Goal: Transaction & Acquisition: Purchase product/service

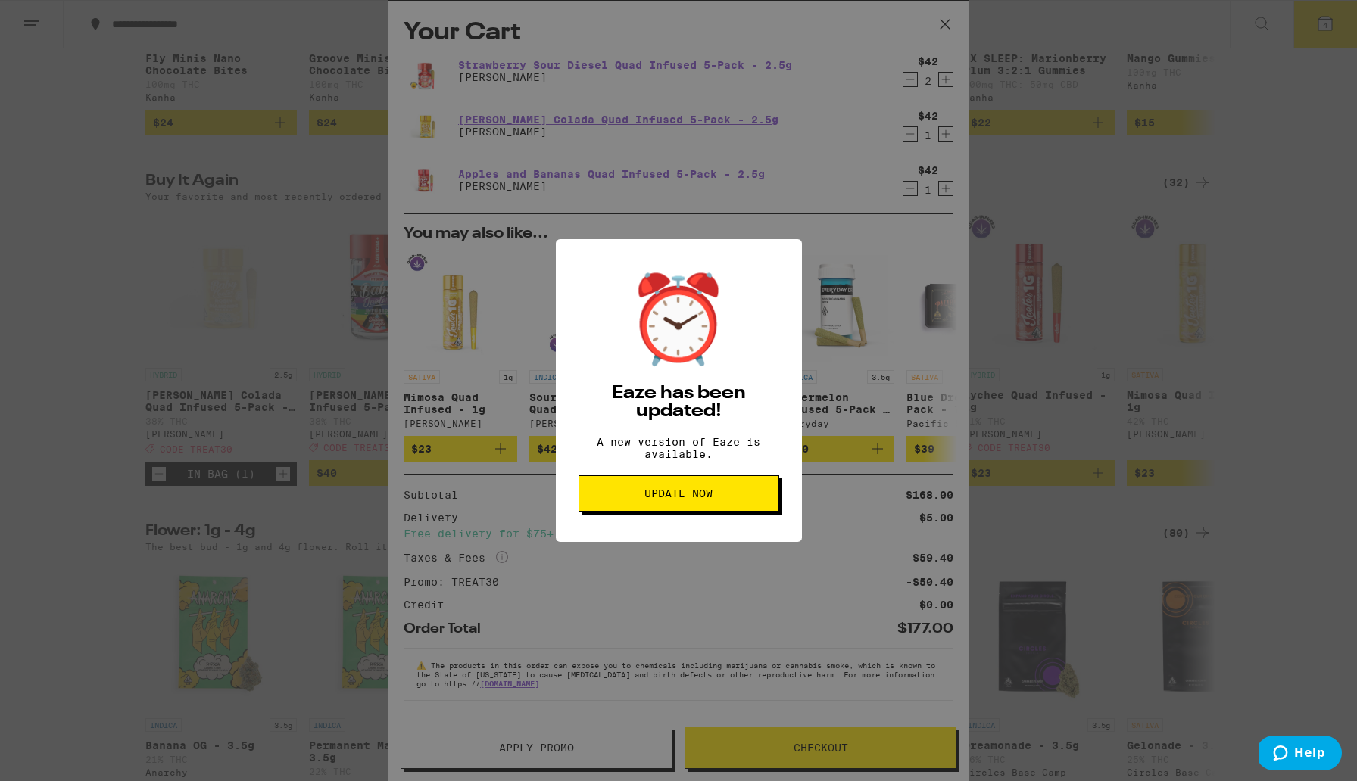
click at [699, 499] on span "Update Now" at bounding box center [678, 493] width 68 height 11
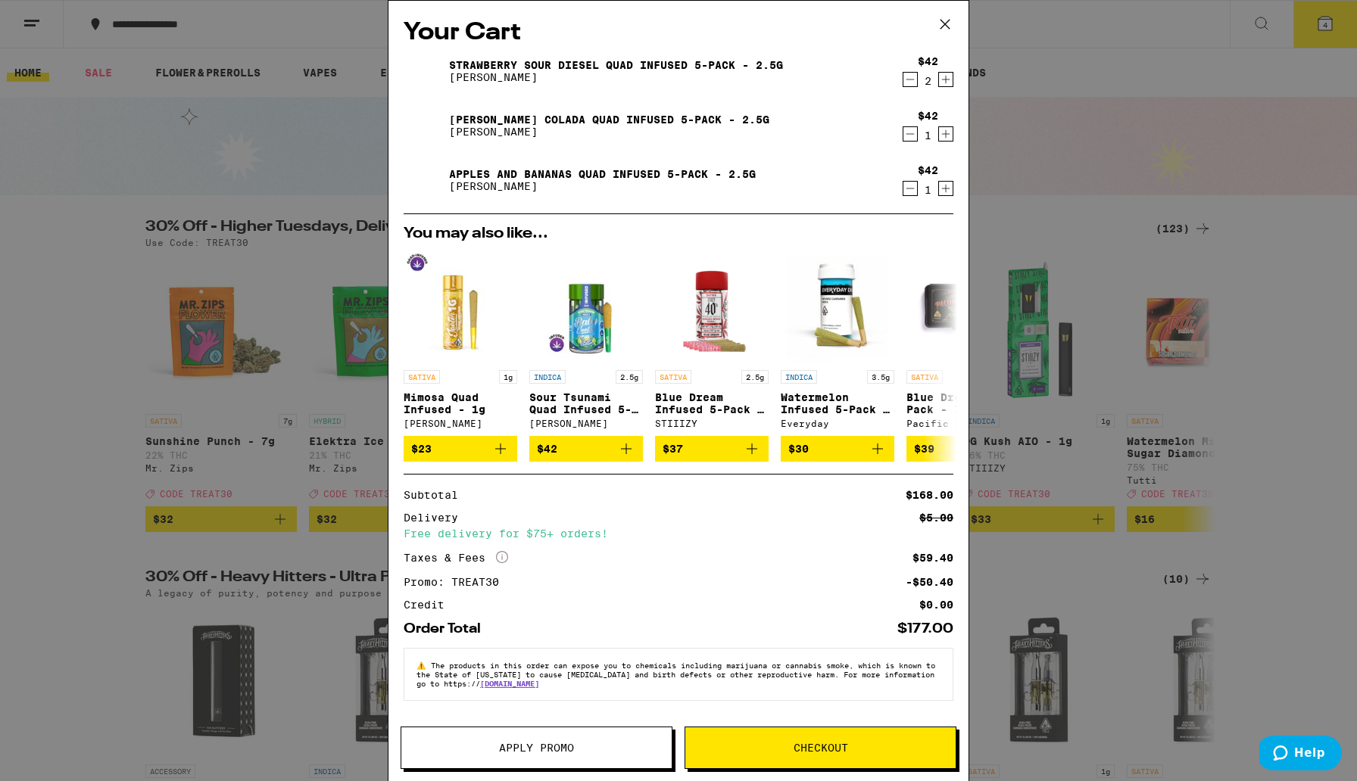
click at [821, 746] on span "Checkout" at bounding box center [820, 748] width 55 height 11
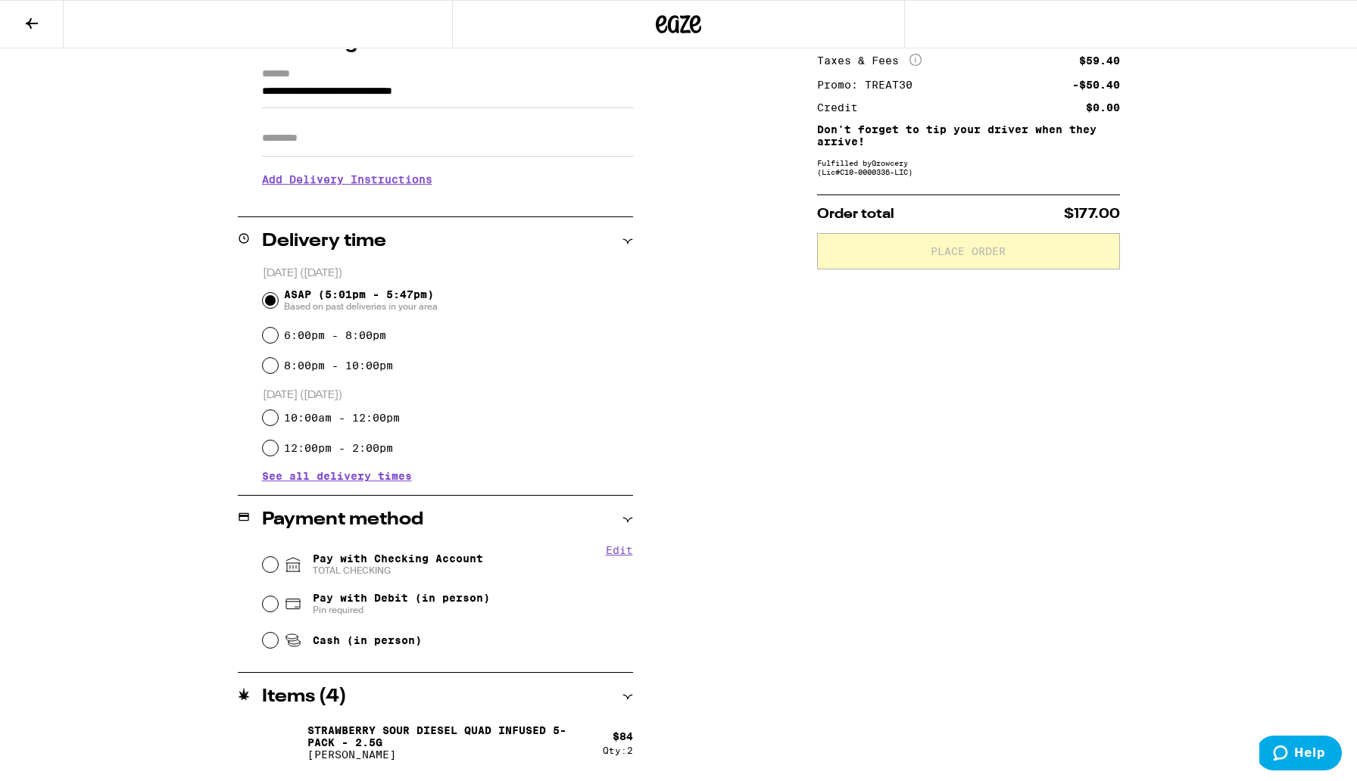
scroll to position [226, 0]
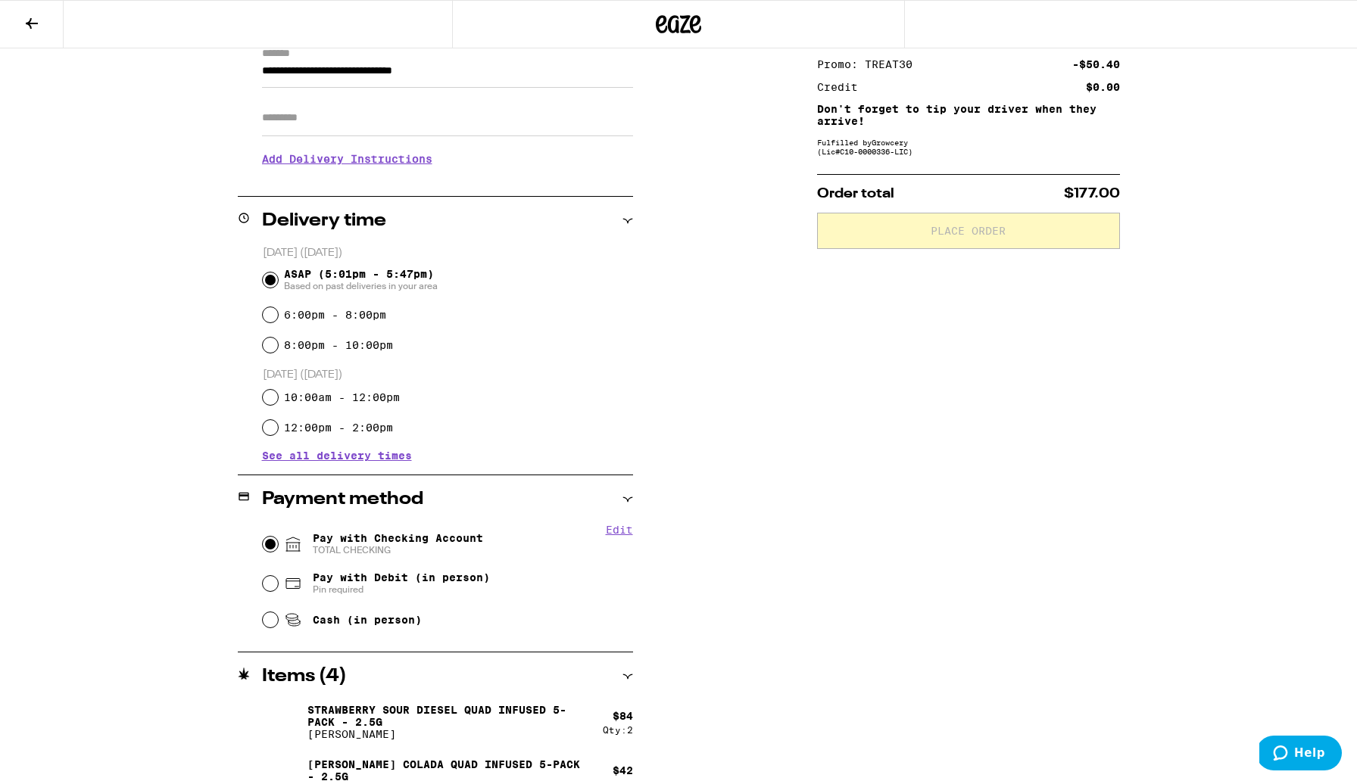
click at [275, 541] on input "Pay with Checking Account TOTAL CHECKING" at bounding box center [270, 544] width 15 height 15
radio input "true"
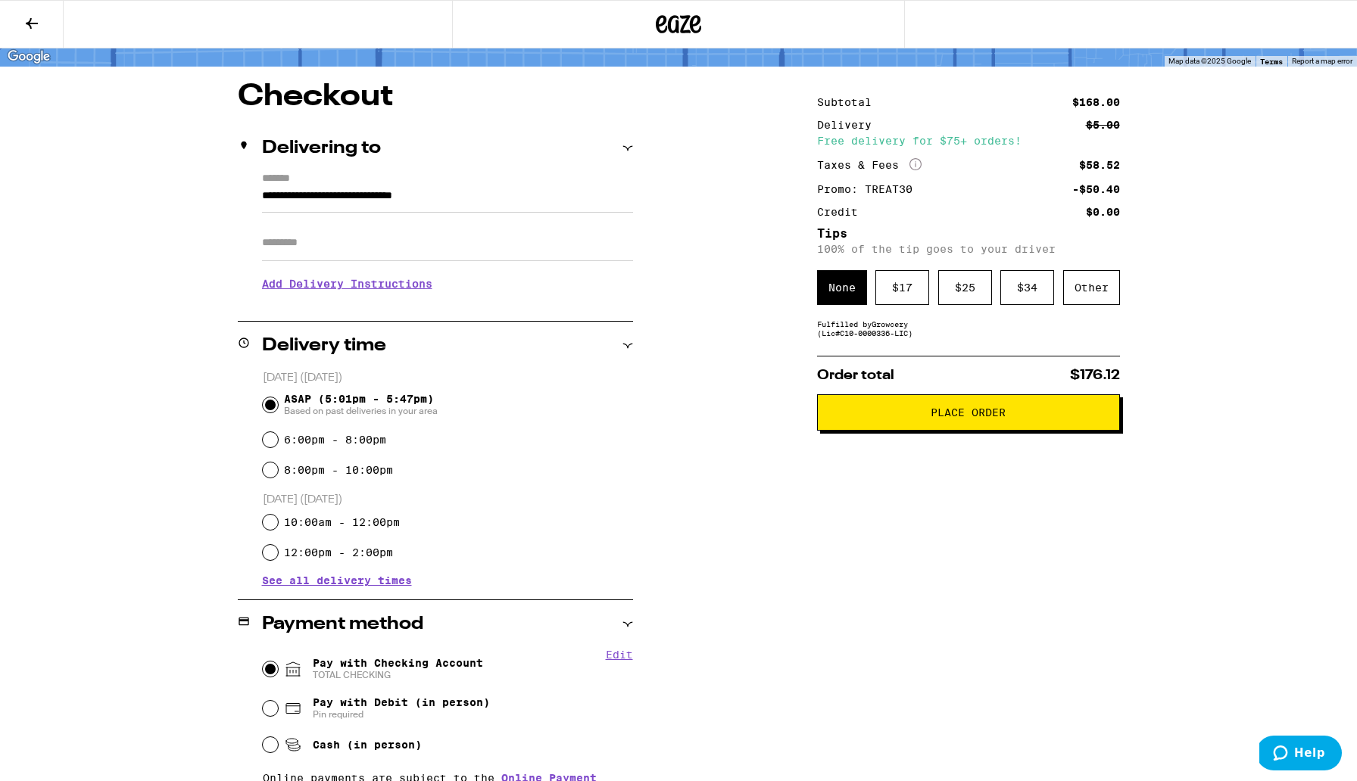
scroll to position [89, 0]
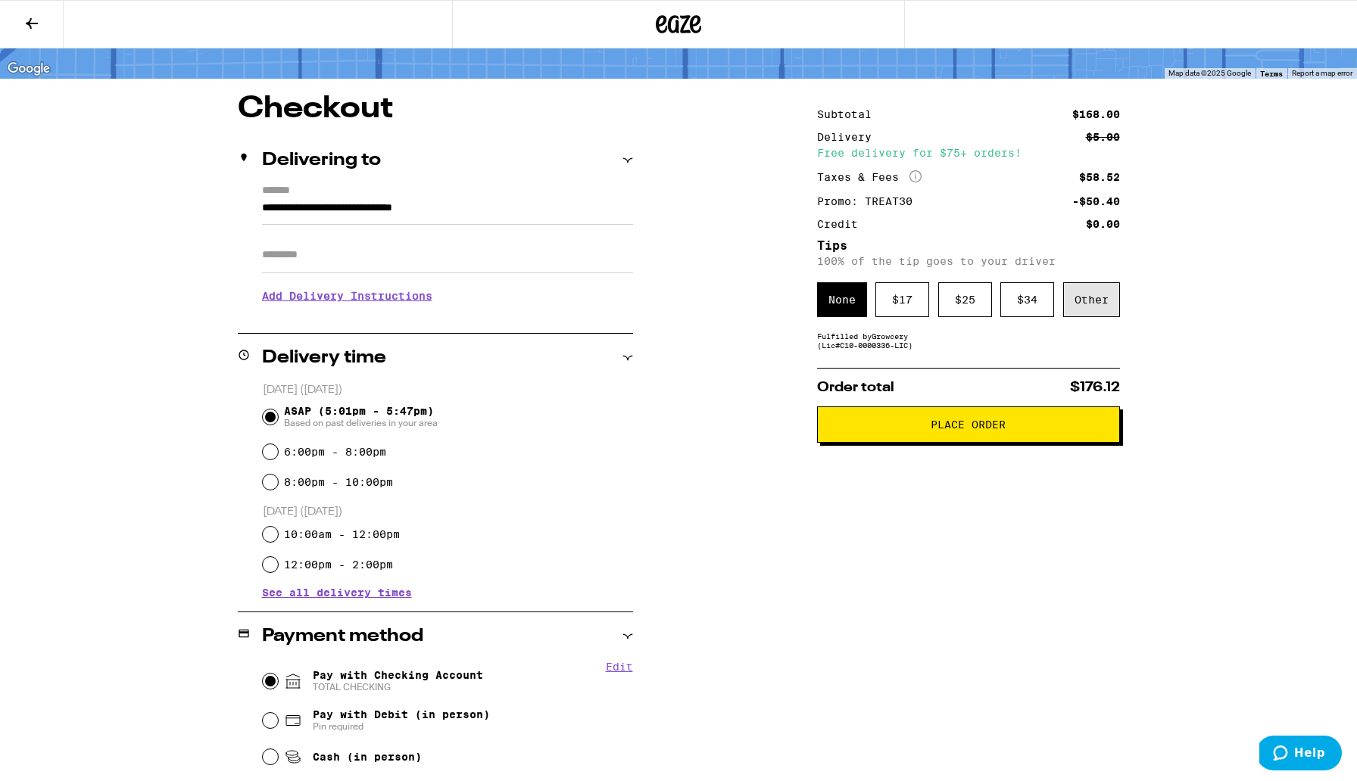
click at [1079, 312] on div "Other" at bounding box center [1091, 299] width 57 height 35
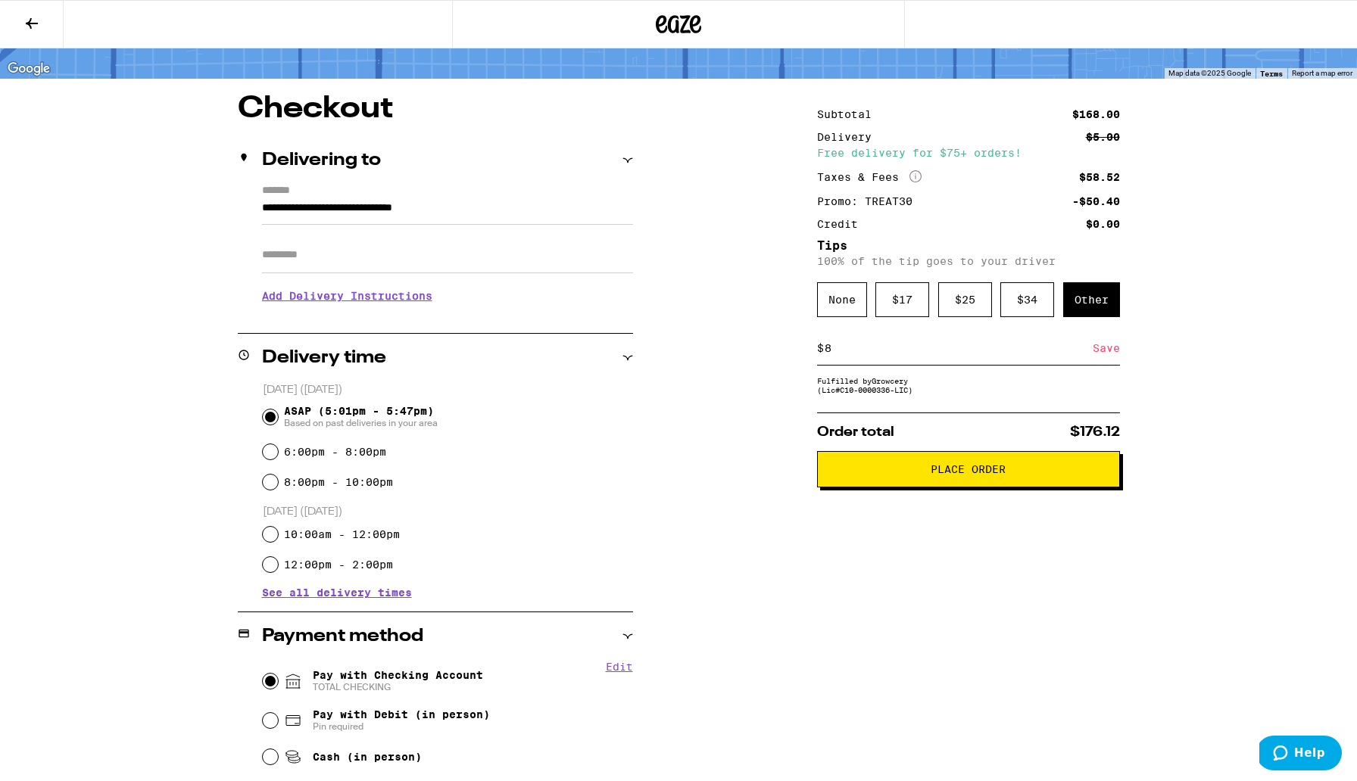
type input "8"
click at [1098, 356] on div "Save" at bounding box center [1105, 348] width 27 height 33
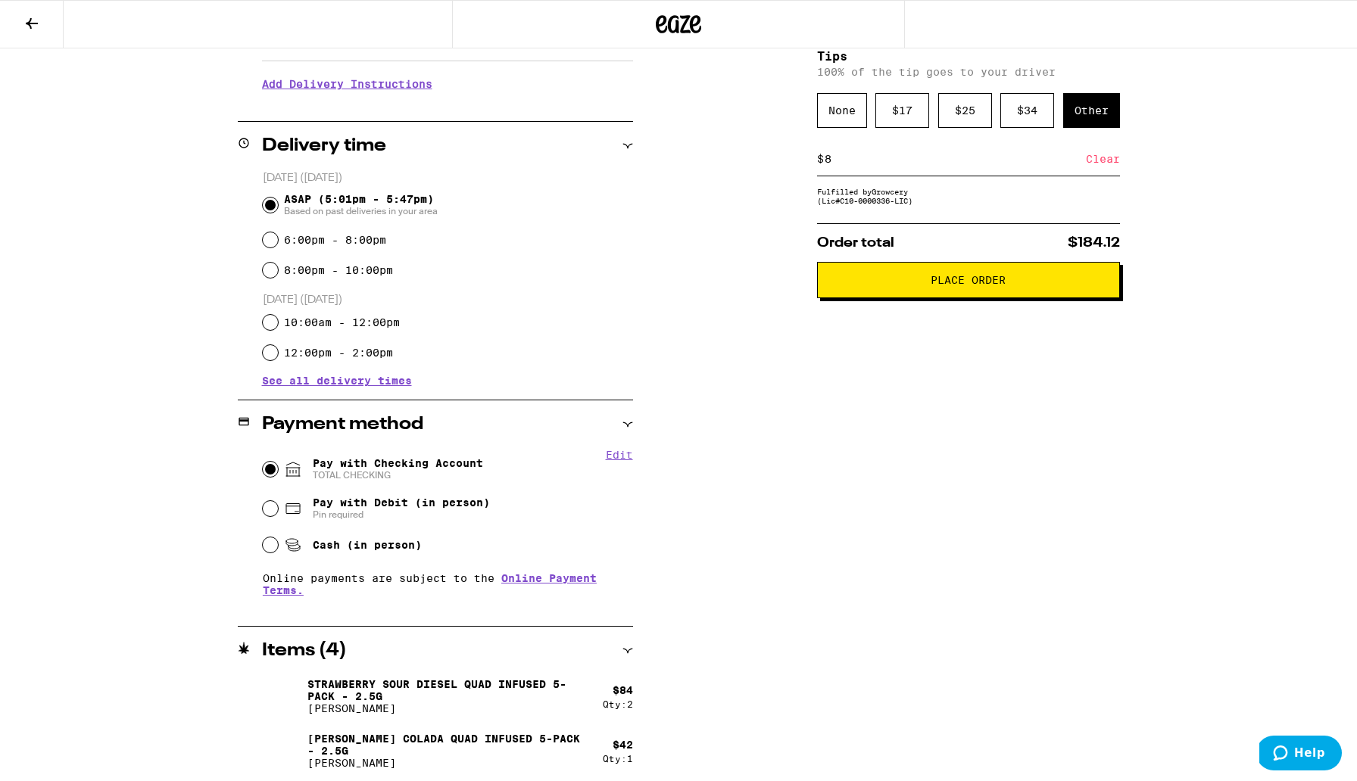
scroll to position [0, 0]
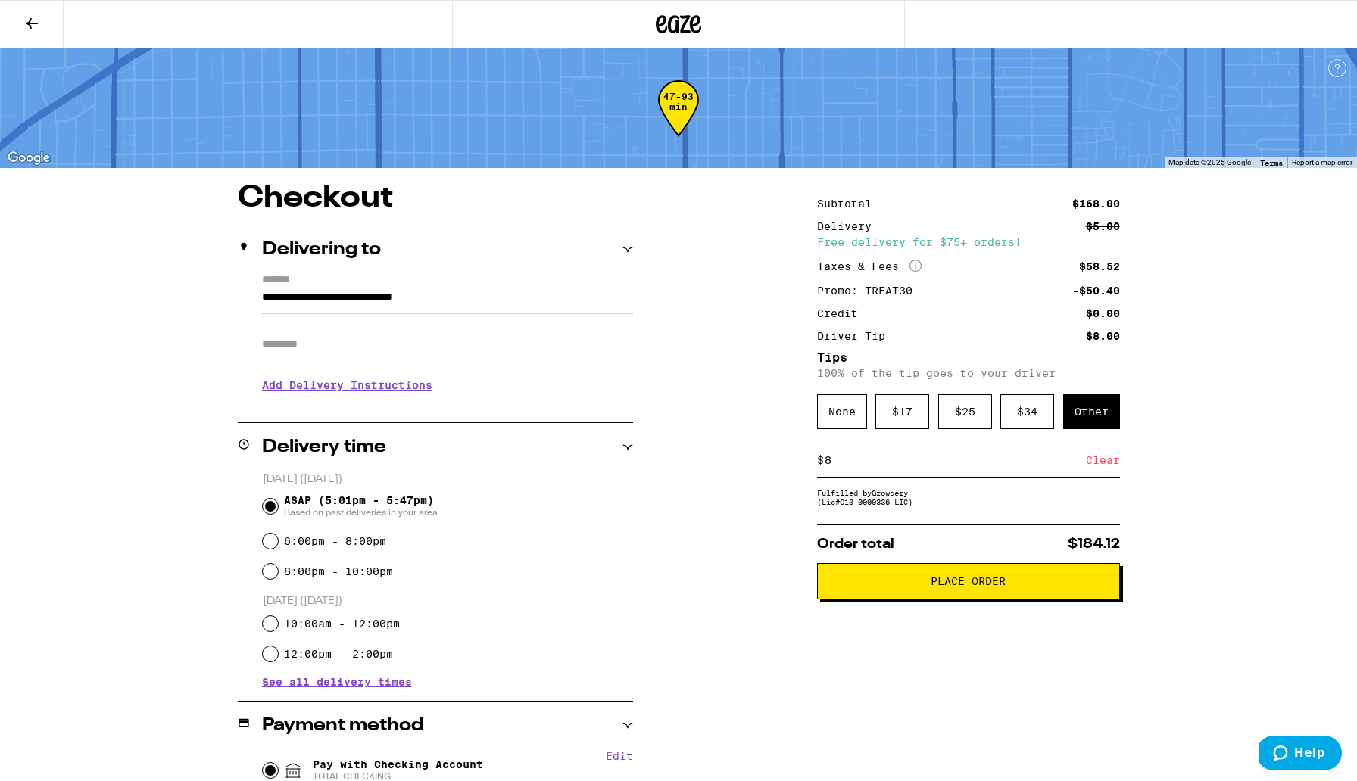
click at [1011, 587] on span "Place Order" at bounding box center [968, 581] width 277 height 11
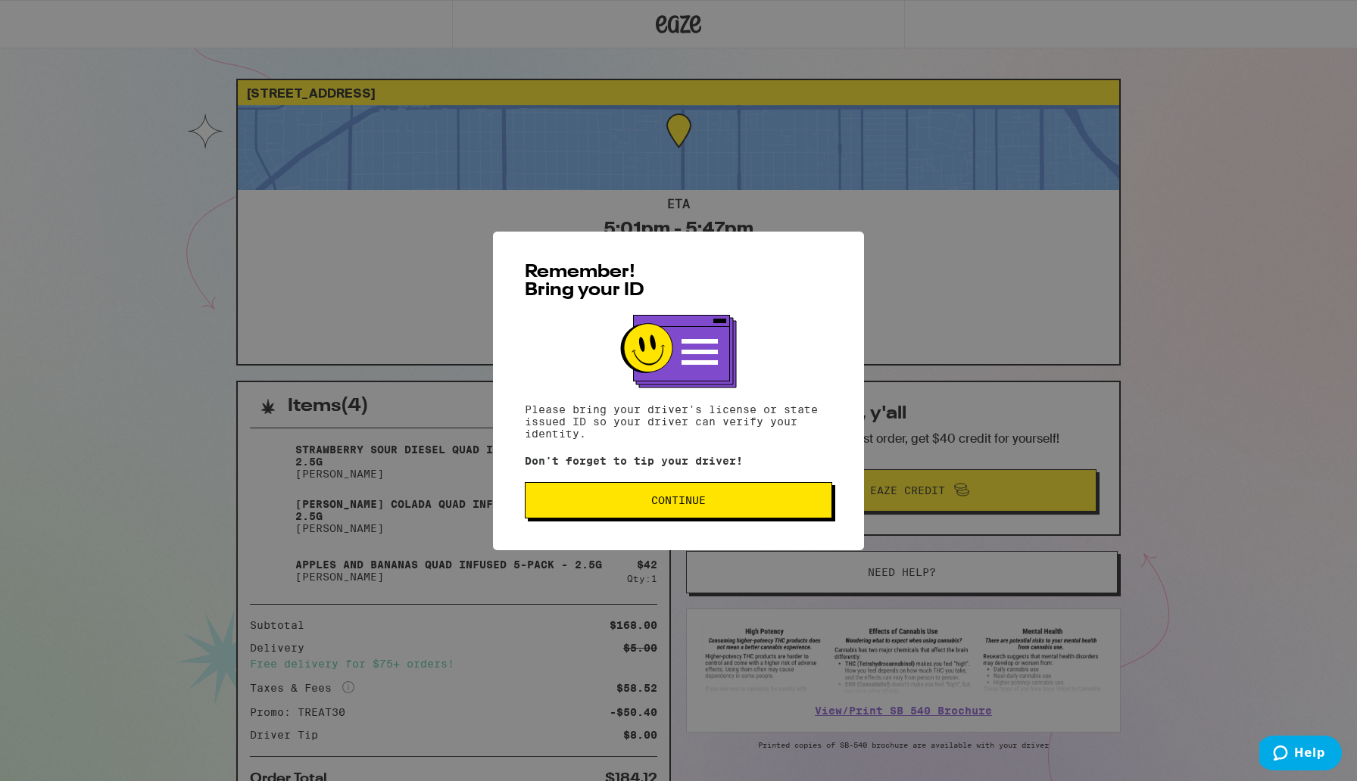
click at [740, 502] on span "Continue" at bounding box center [678, 500] width 282 height 11
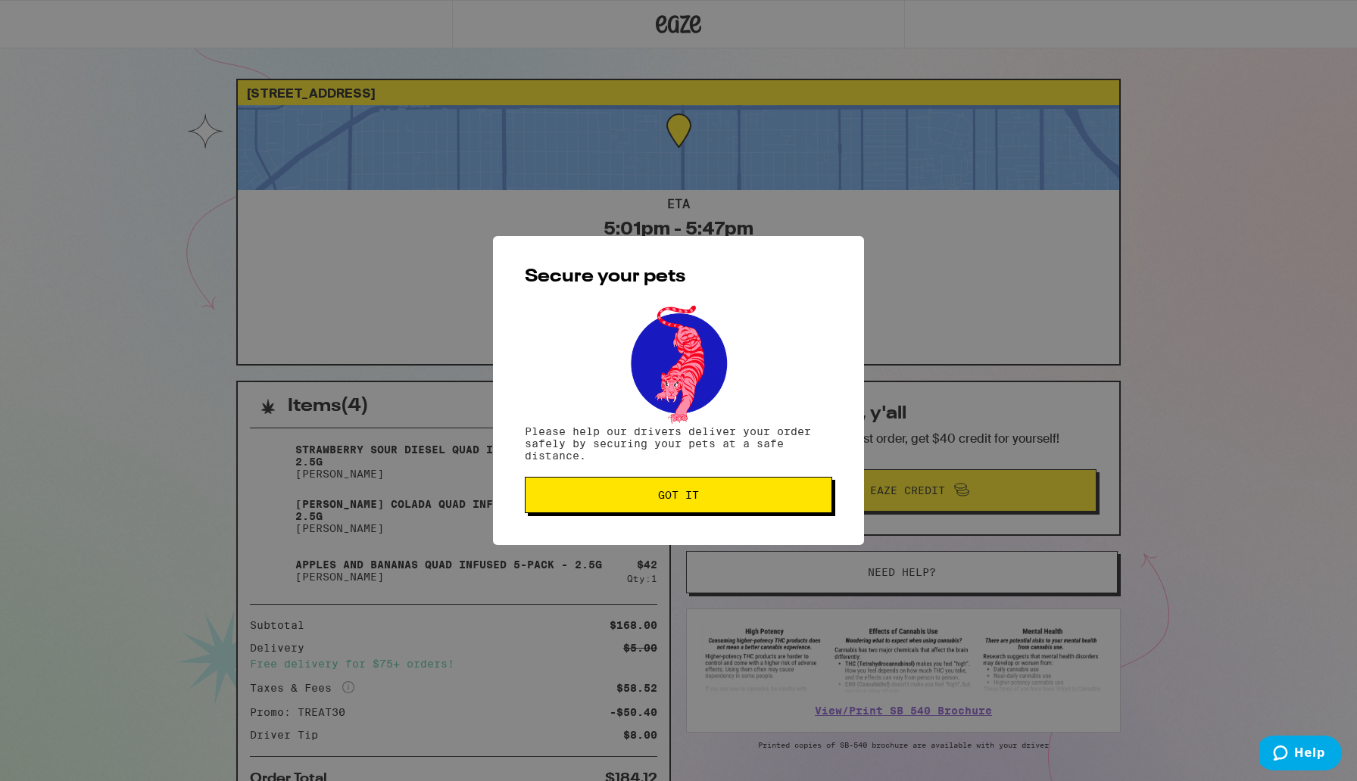
click at [740, 500] on span "Got it" at bounding box center [678, 495] width 282 height 11
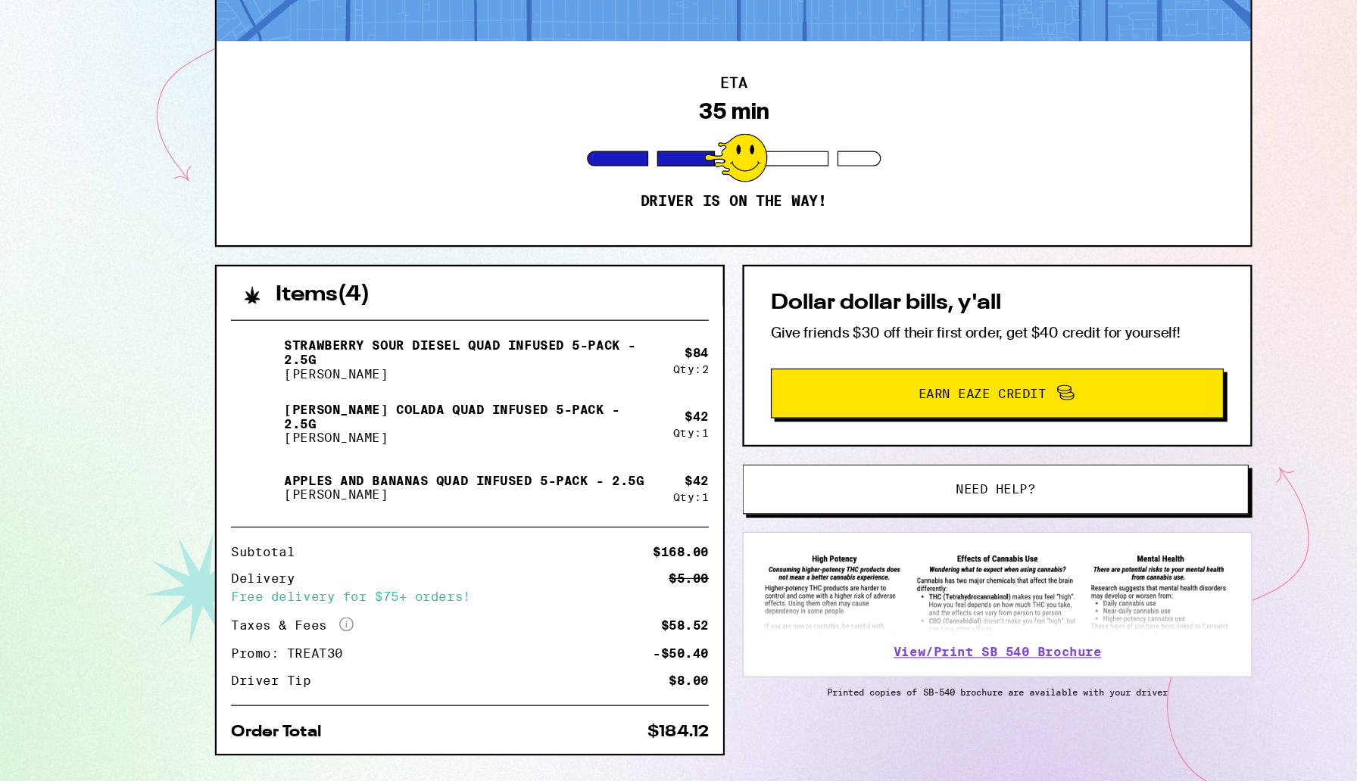
scroll to position [79, 0]
